Goal: Use online tool/utility: Utilize a website feature to perform a specific function

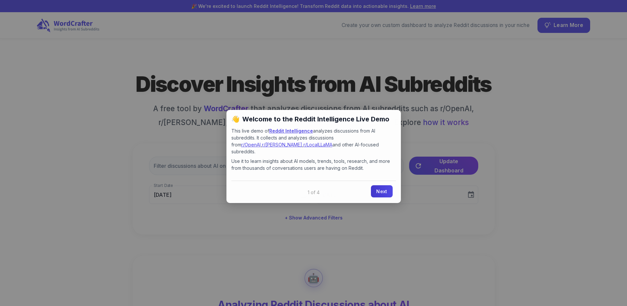
click at [381, 185] on link "Next" at bounding box center [381, 191] width 21 height 12
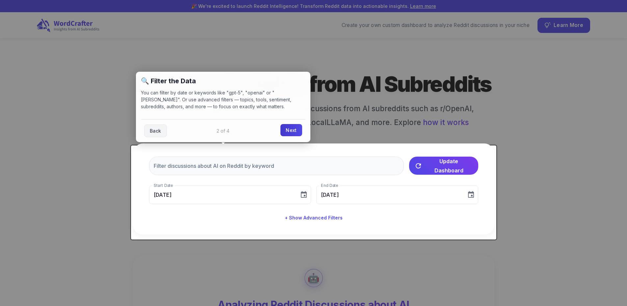
click at [295, 131] on link "Next" at bounding box center [290, 130] width 21 height 12
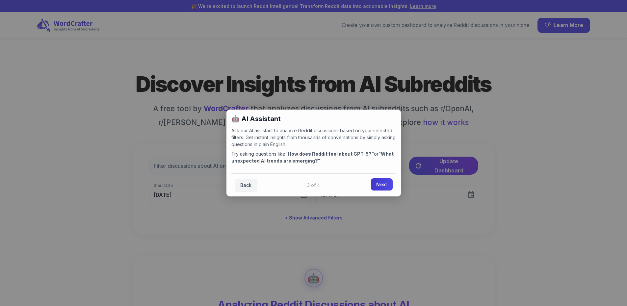
click at [382, 184] on link "Next" at bounding box center [381, 184] width 21 height 12
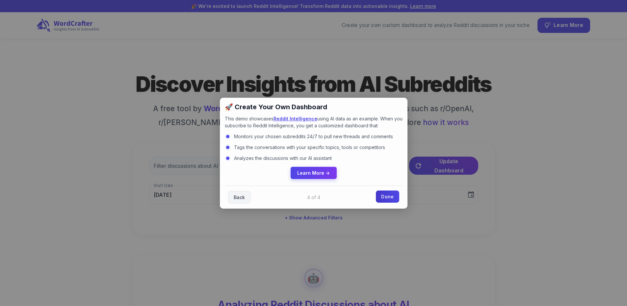
click at [392, 194] on link "Done" at bounding box center [387, 197] width 23 height 12
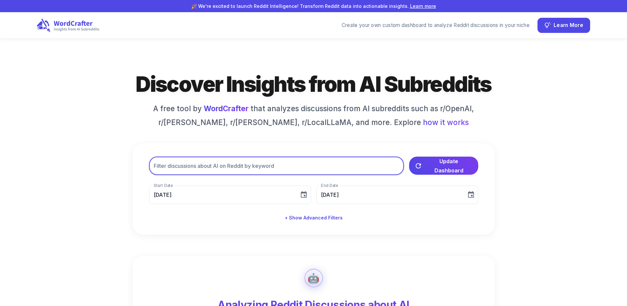
click at [228, 171] on input "text" at bounding box center [276, 166] width 255 height 18
paste input "SomebodyMakeThis"
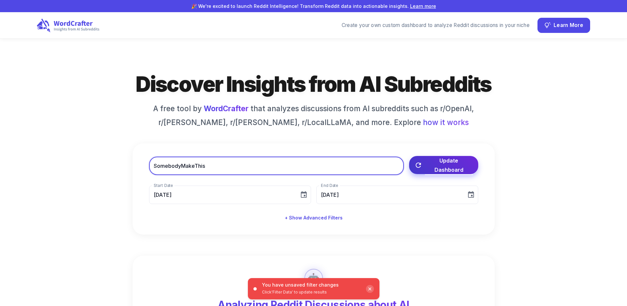
click at [428, 171] on span "Update Dashboard" at bounding box center [449, 165] width 48 height 18
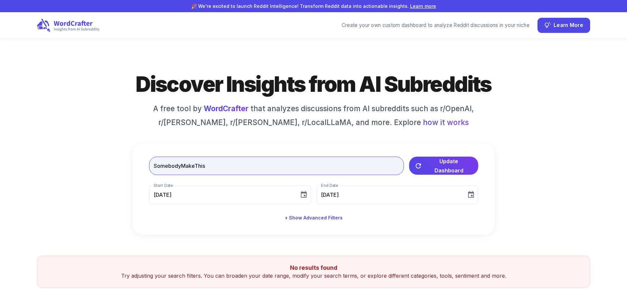
click at [175, 169] on input "SomebodyMakeThis" at bounding box center [276, 166] width 255 height 18
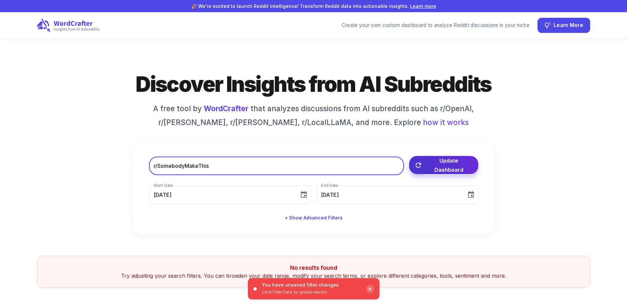
type input "r/SomebodyMakeThis"
click at [451, 171] on span "Update Dashboard" at bounding box center [449, 165] width 48 height 18
